Goal: Information Seeking & Learning: Find specific page/section

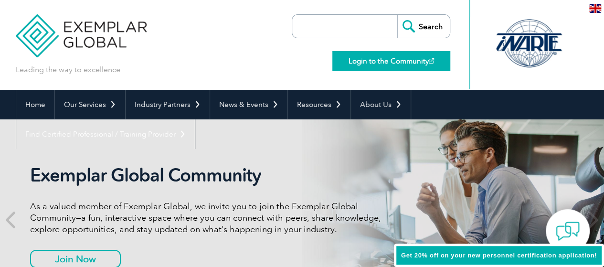
click at [393, 57] on link "Login to the Community" at bounding box center [391, 61] width 118 height 20
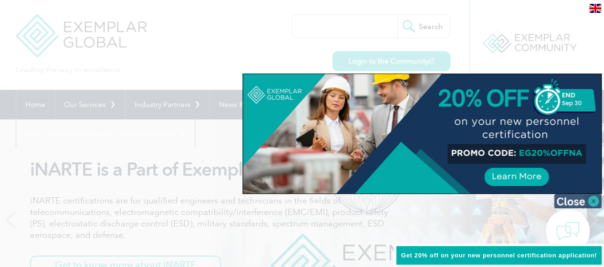
click at [596, 200] on img at bounding box center [578, 201] width 48 height 14
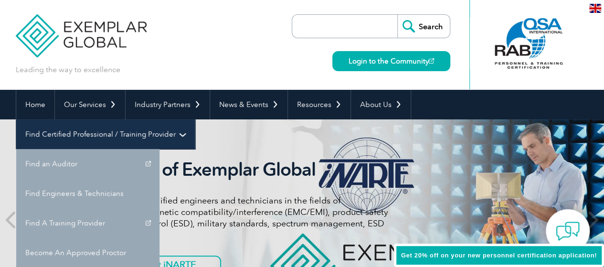
click at [195, 119] on link "Find Certified Professional / Training Provider" at bounding box center [105, 134] width 179 height 30
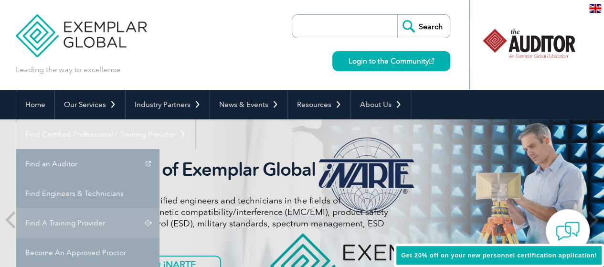
click at [159, 208] on link "Find A Training Provider" at bounding box center [87, 223] width 143 height 30
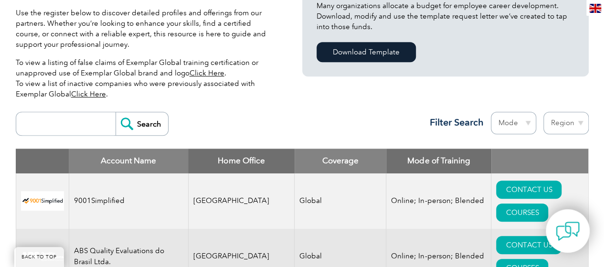
scroll to position [287, 0]
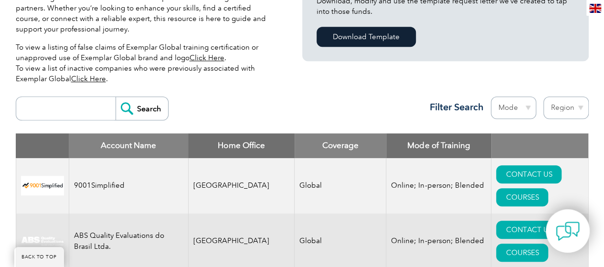
click at [574, 105] on select "Region [GEOGRAPHIC_DATA] [GEOGRAPHIC_DATA] [GEOGRAPHIC_DATA] [GEOGRAPHIC_DATA] …" at bounding box center [565, 107] width 45 height 22
select select "[GEOGRAPHIC_DATA]"
click at [543, 96] on select "Region [GEOGRAPHIC_DATA] [GEOGRAPHIC_DATA] [GEOGRAPHIC_DATA] [GEOGRAPHIC_DATA] …" at bounding box center [565, 107] width 45 height 22
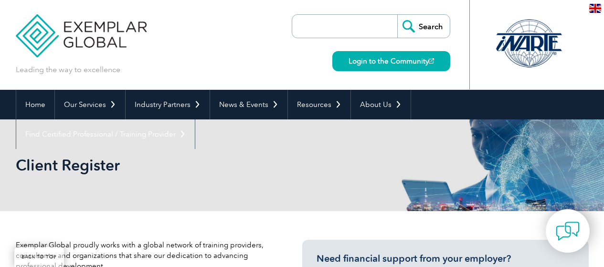
select select "[GEOGRAPHIC_DATA]"
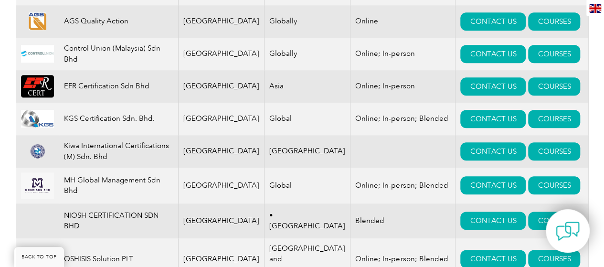
scroll to position [487, 0]
